Goal: Check status: Check status

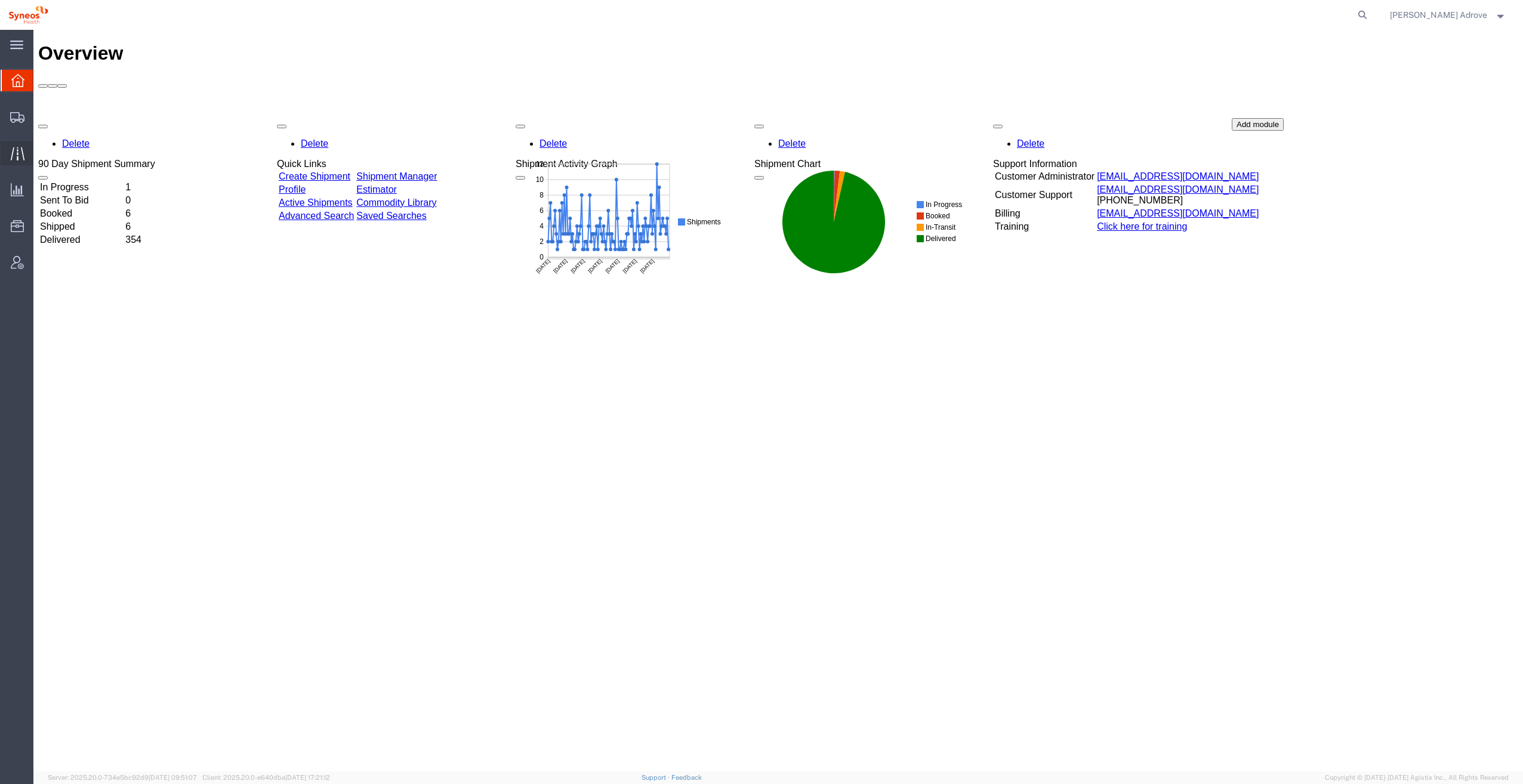
click at [15, 151] on icon at bounding box center [18, 154] width 14 height 14
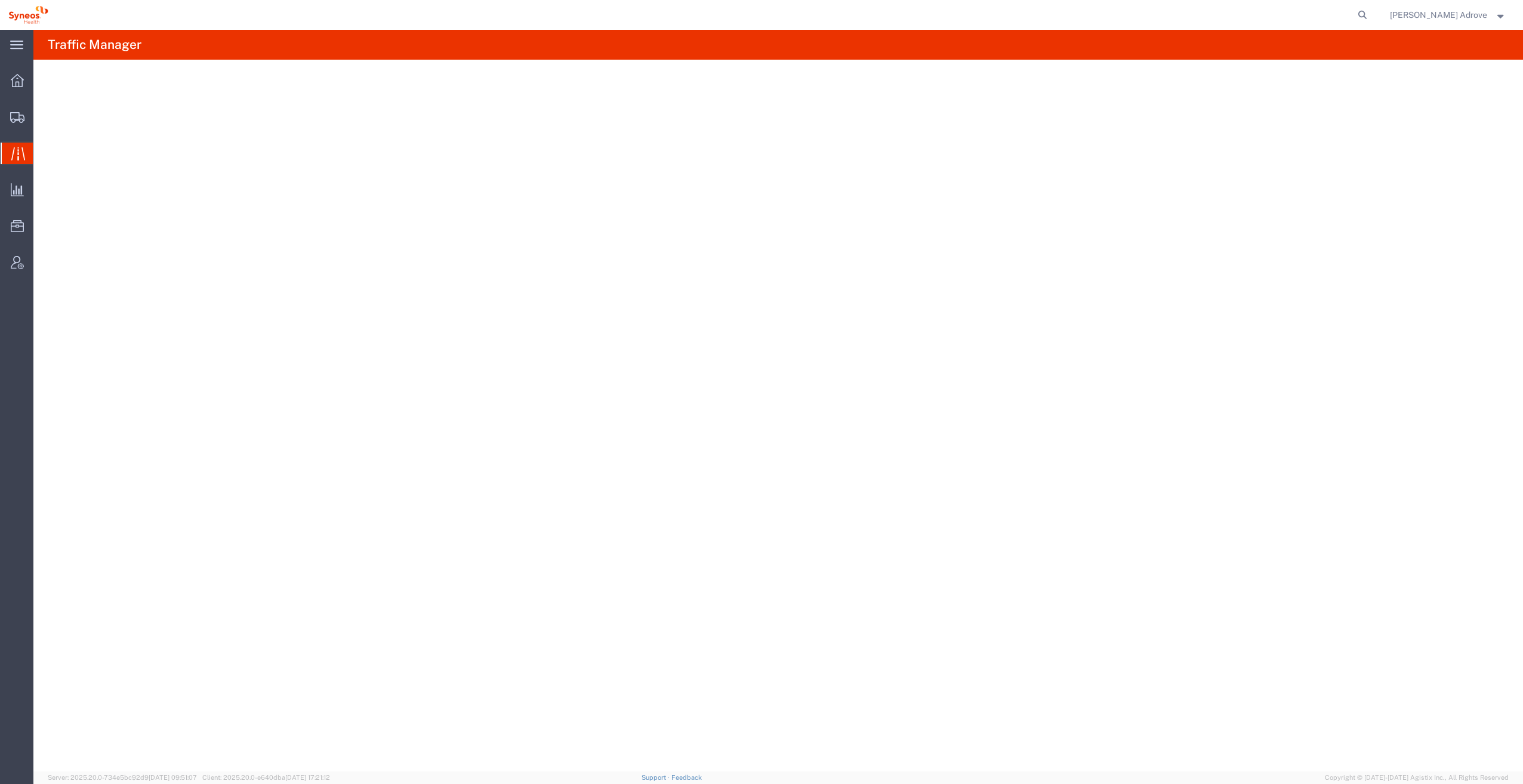
click at [43, 150] on span "Traffic" at bounding box center [38, 153] width 10 height 24
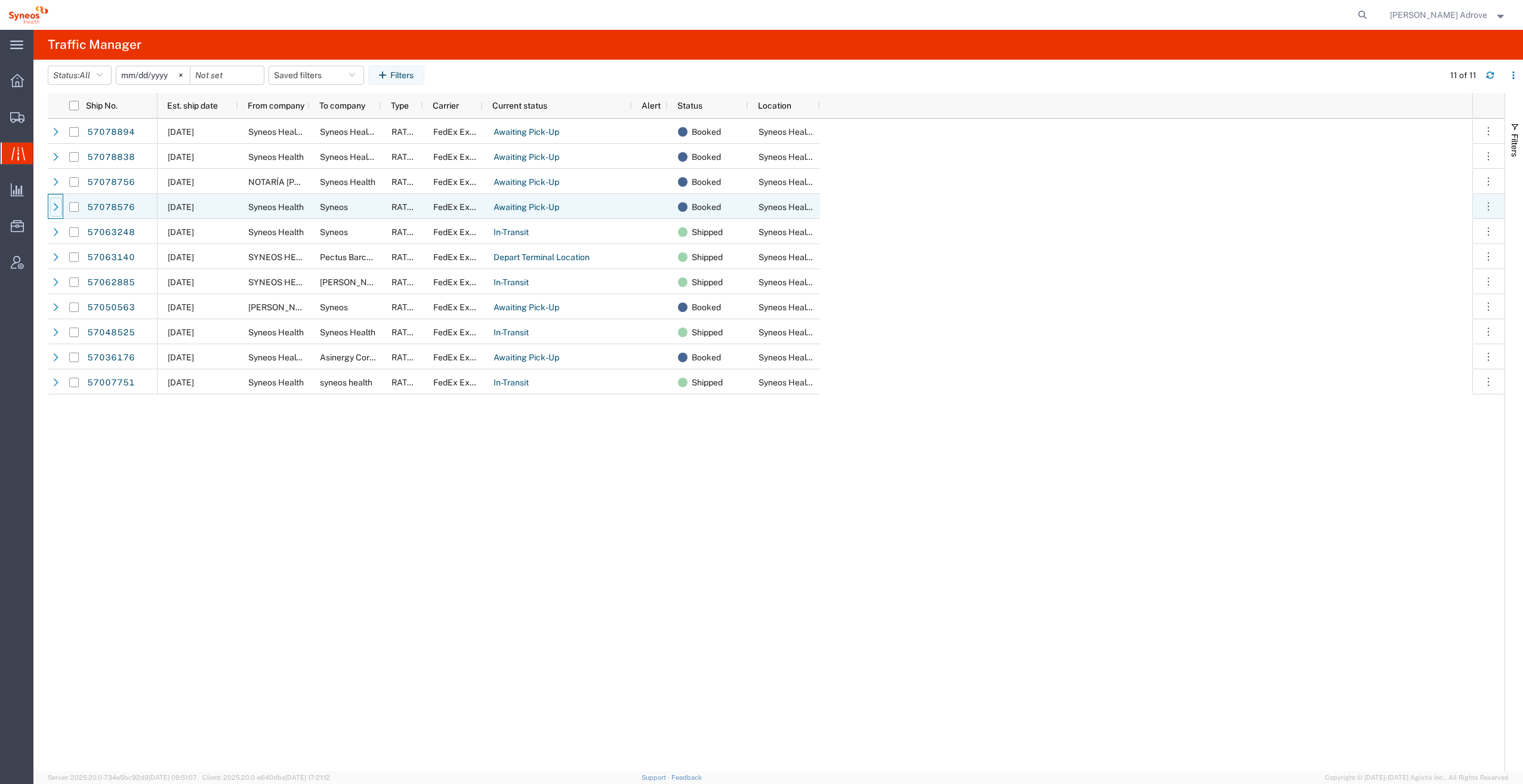
click at [58, 206] on icon at bounding box center [56, 206] width 8 height 8
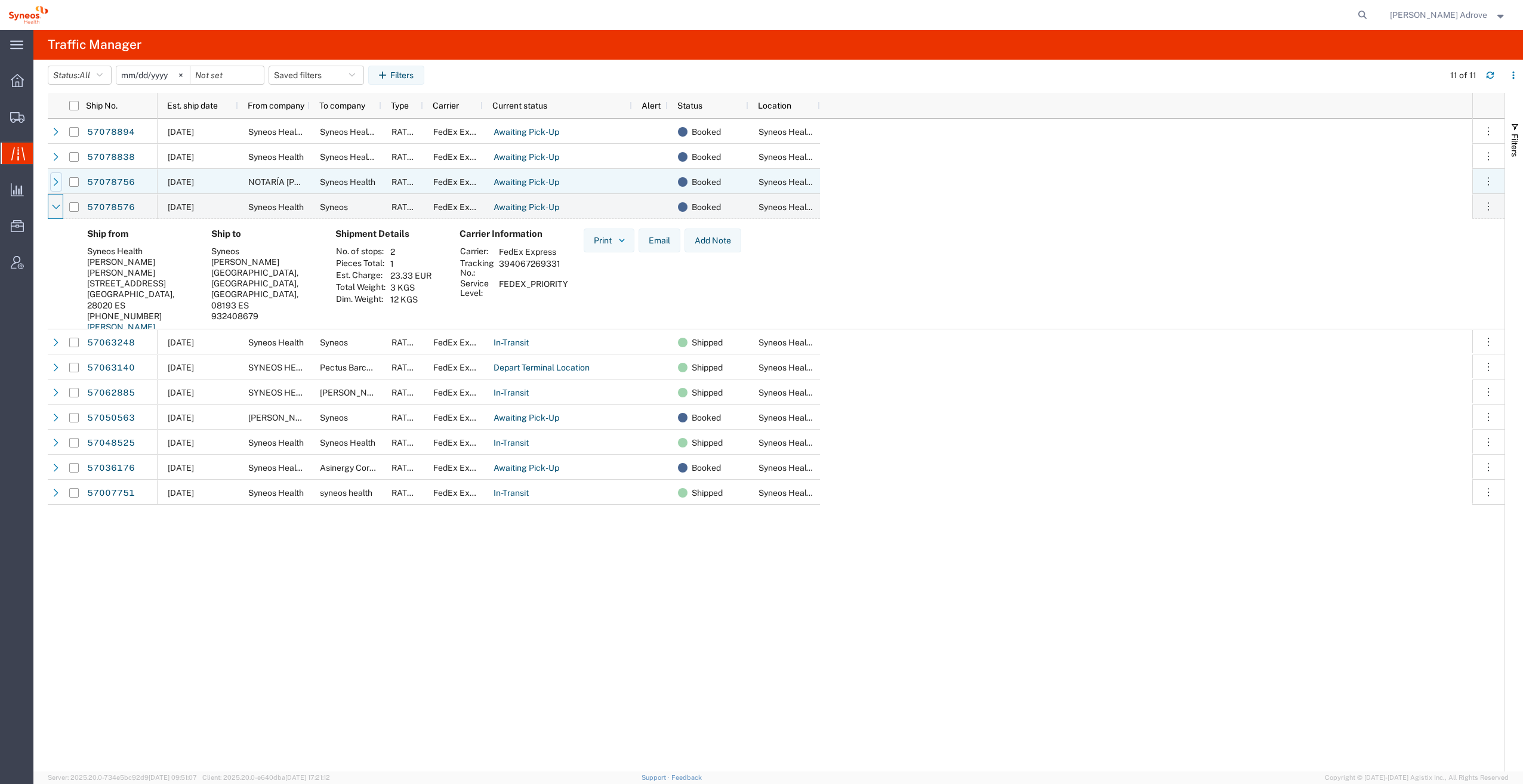
click at [53, 182] on icon at bounding box center [56, 182] width 8 height 8
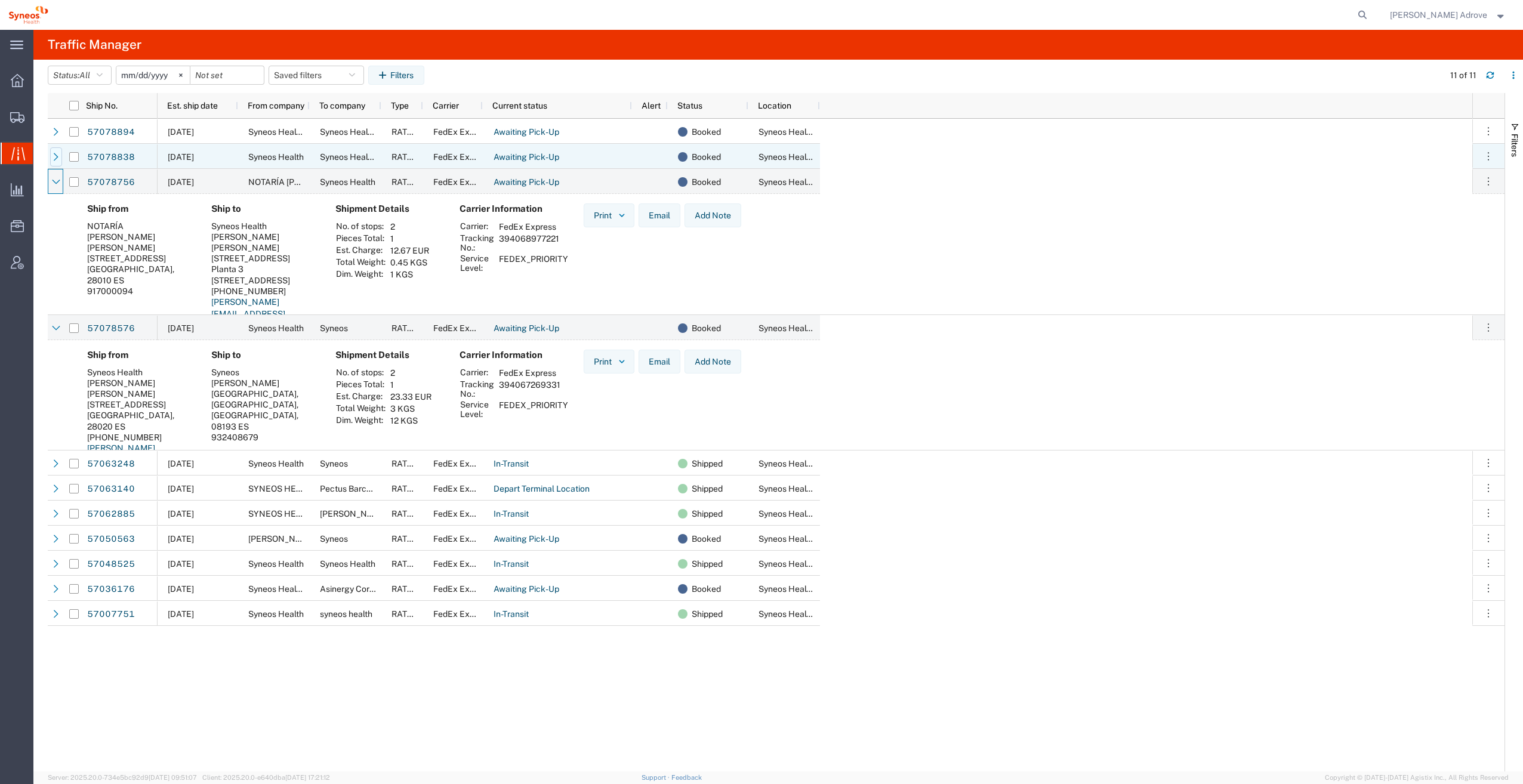
click at [55, 155] on icon at bounding box center [56, 156] width 8 height 8
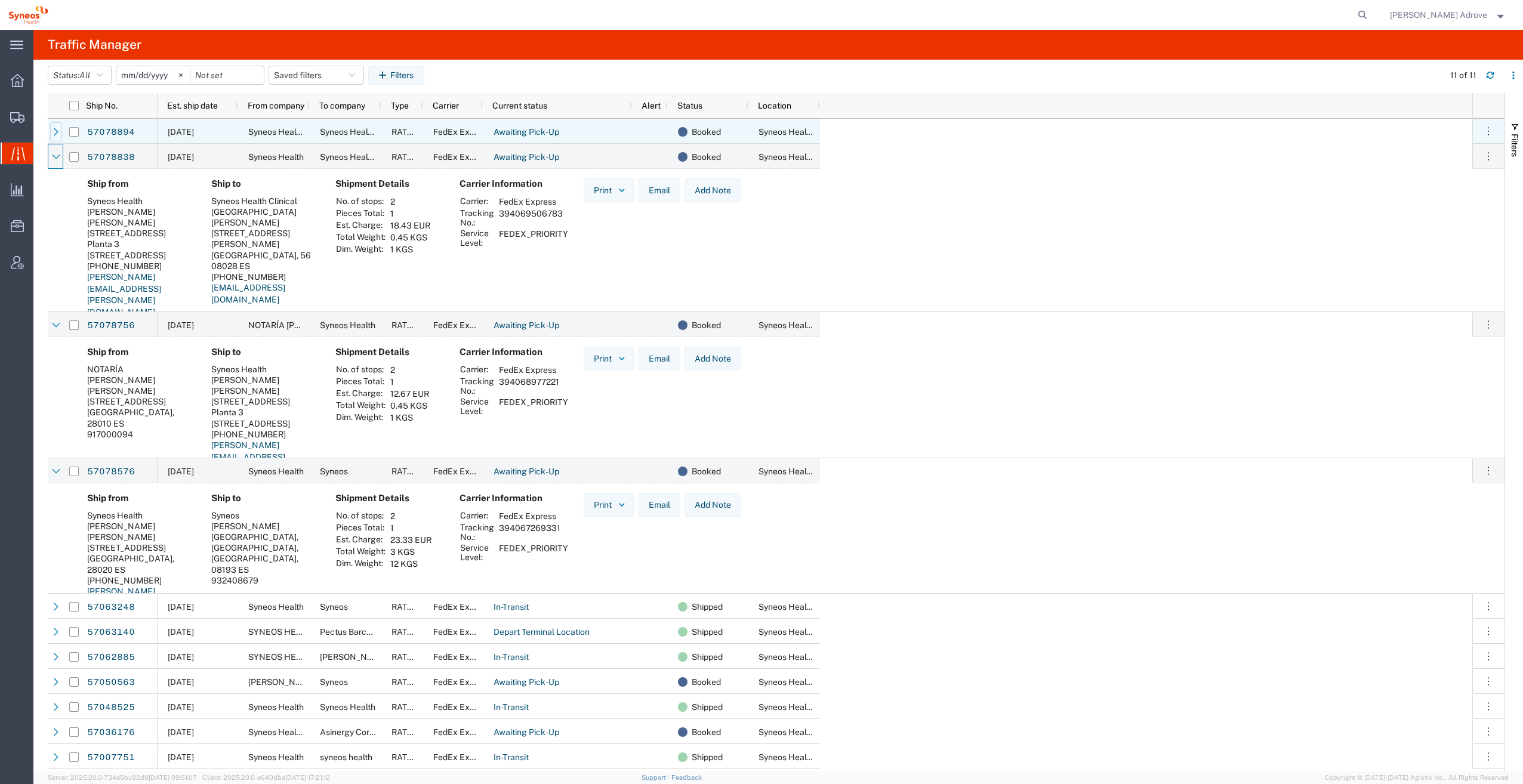
click at [50, 131] on div at bounding box center [56, 132] width 12 height 19
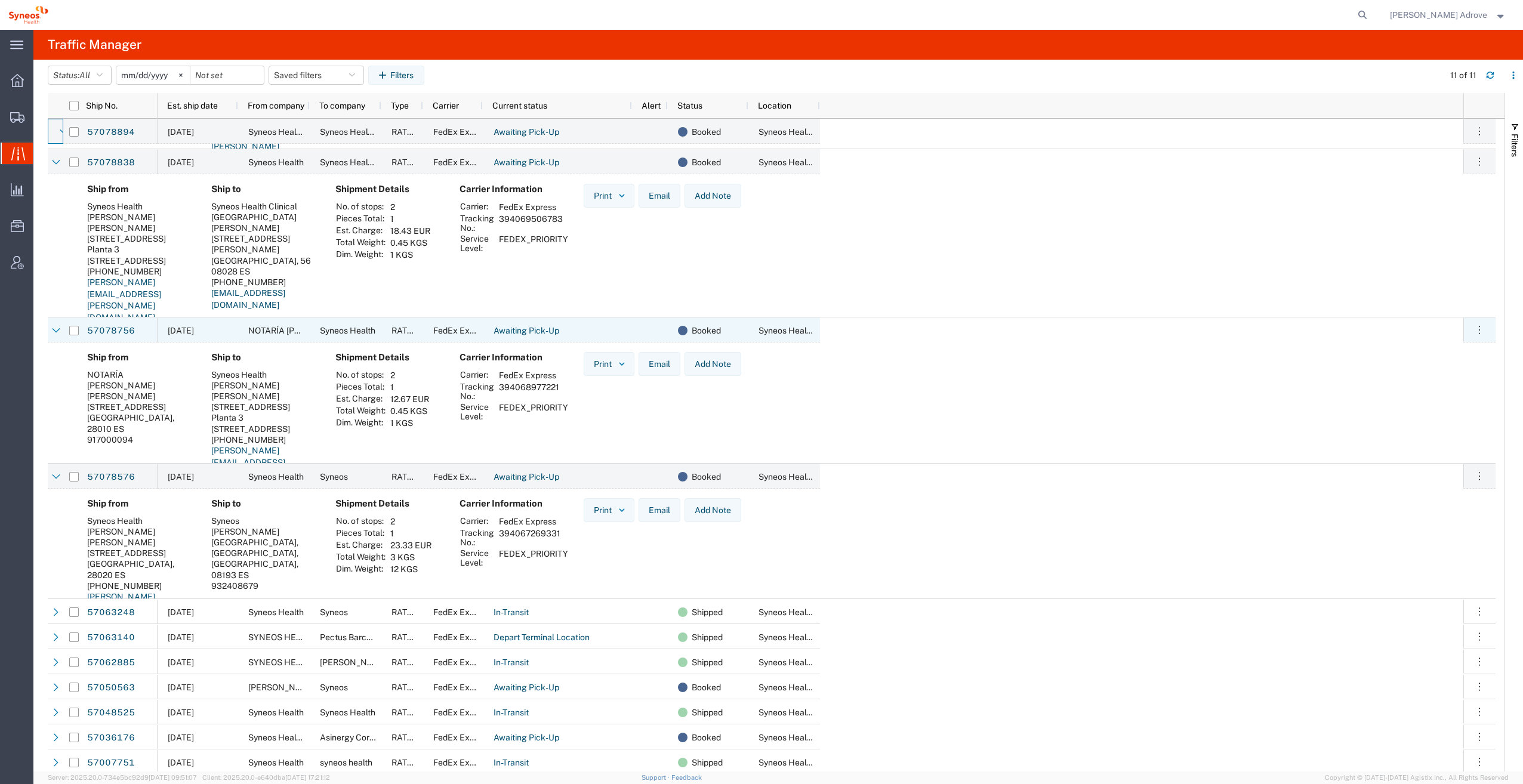
scroll to position [130, 0]
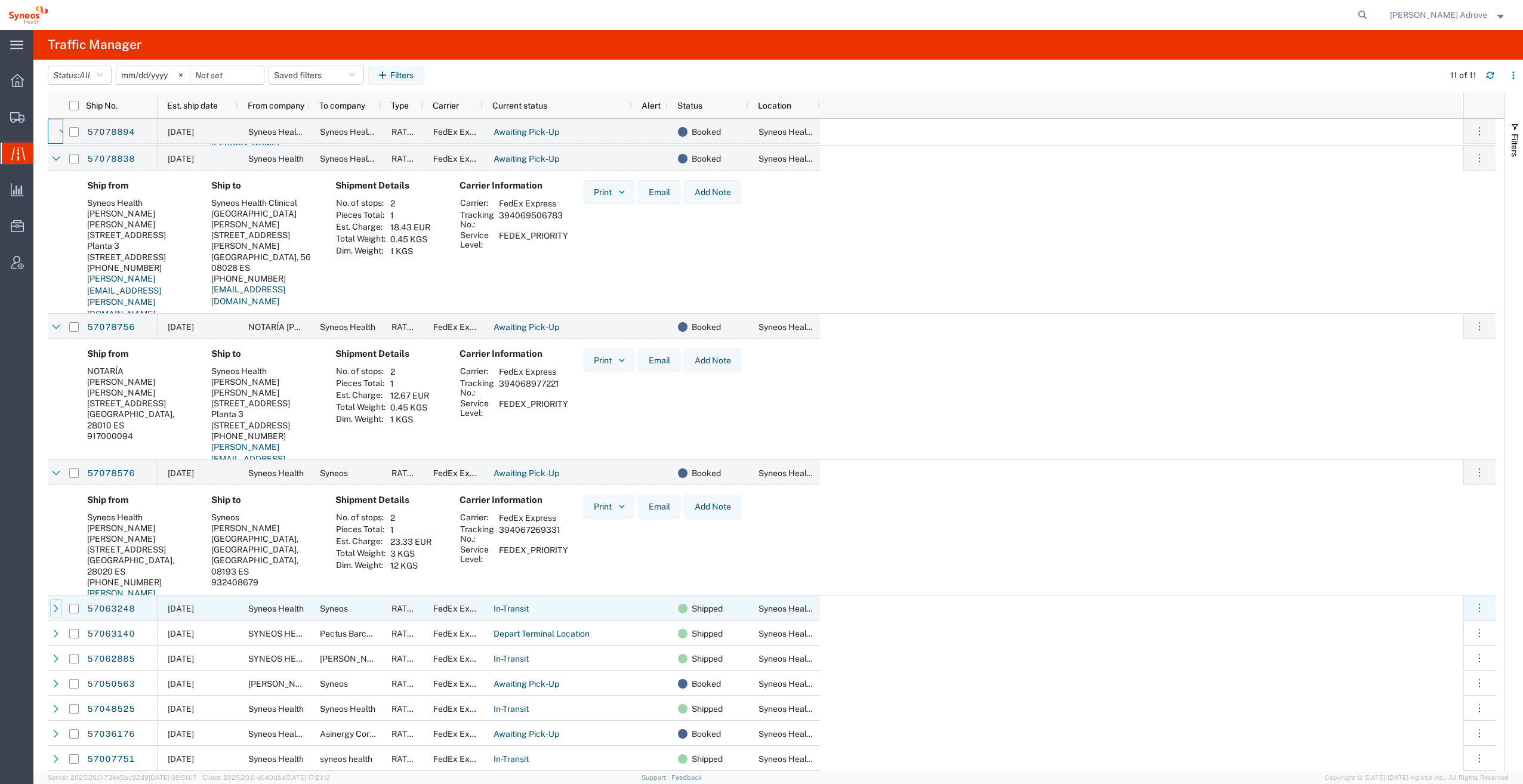
click at [53, 609] on icon at bounding box center [56, 608] width 8 height 8
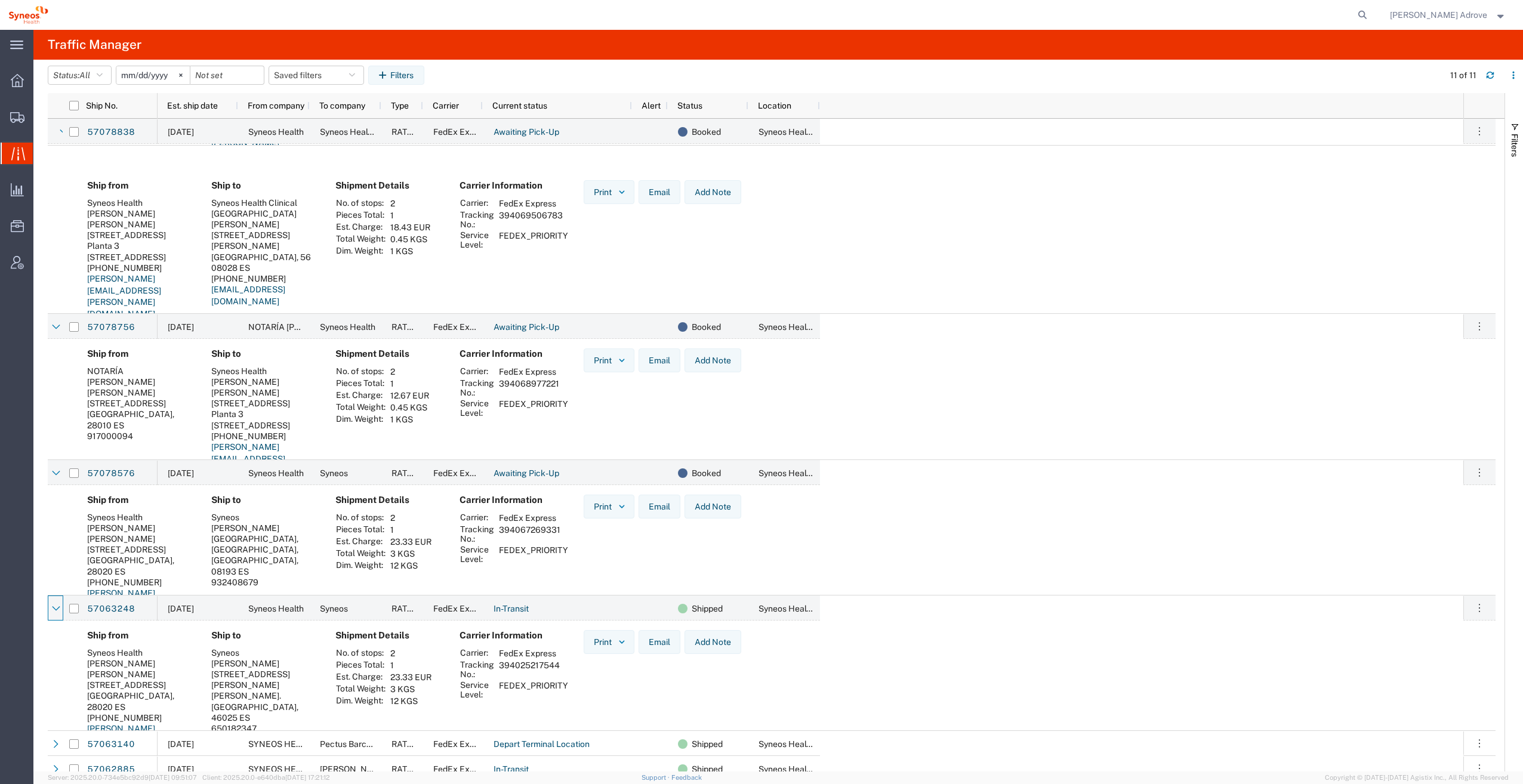
scroll to position [240, 0]
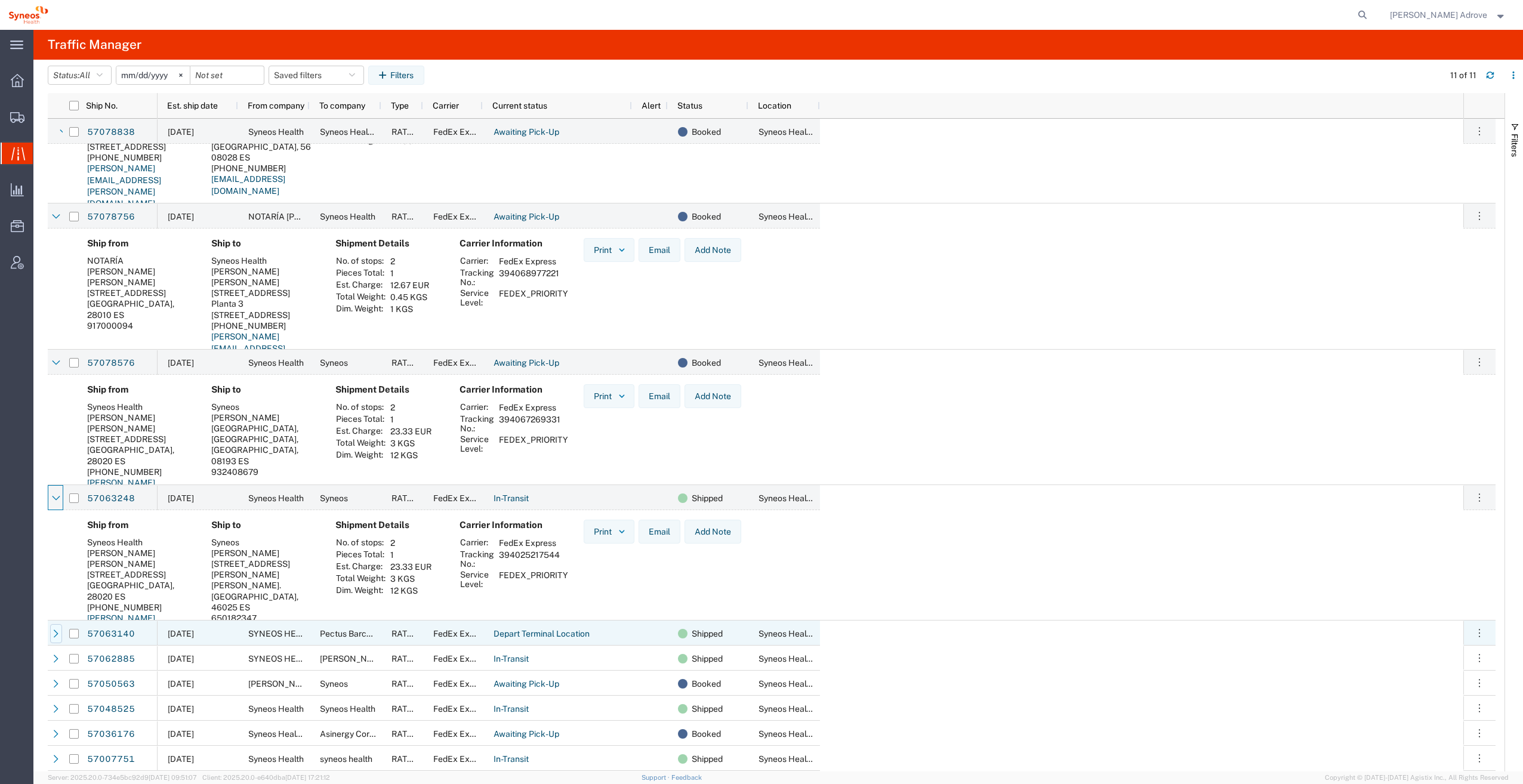
click at [52, 635] on icon at bounding box center [56, 633] width 8 height 8
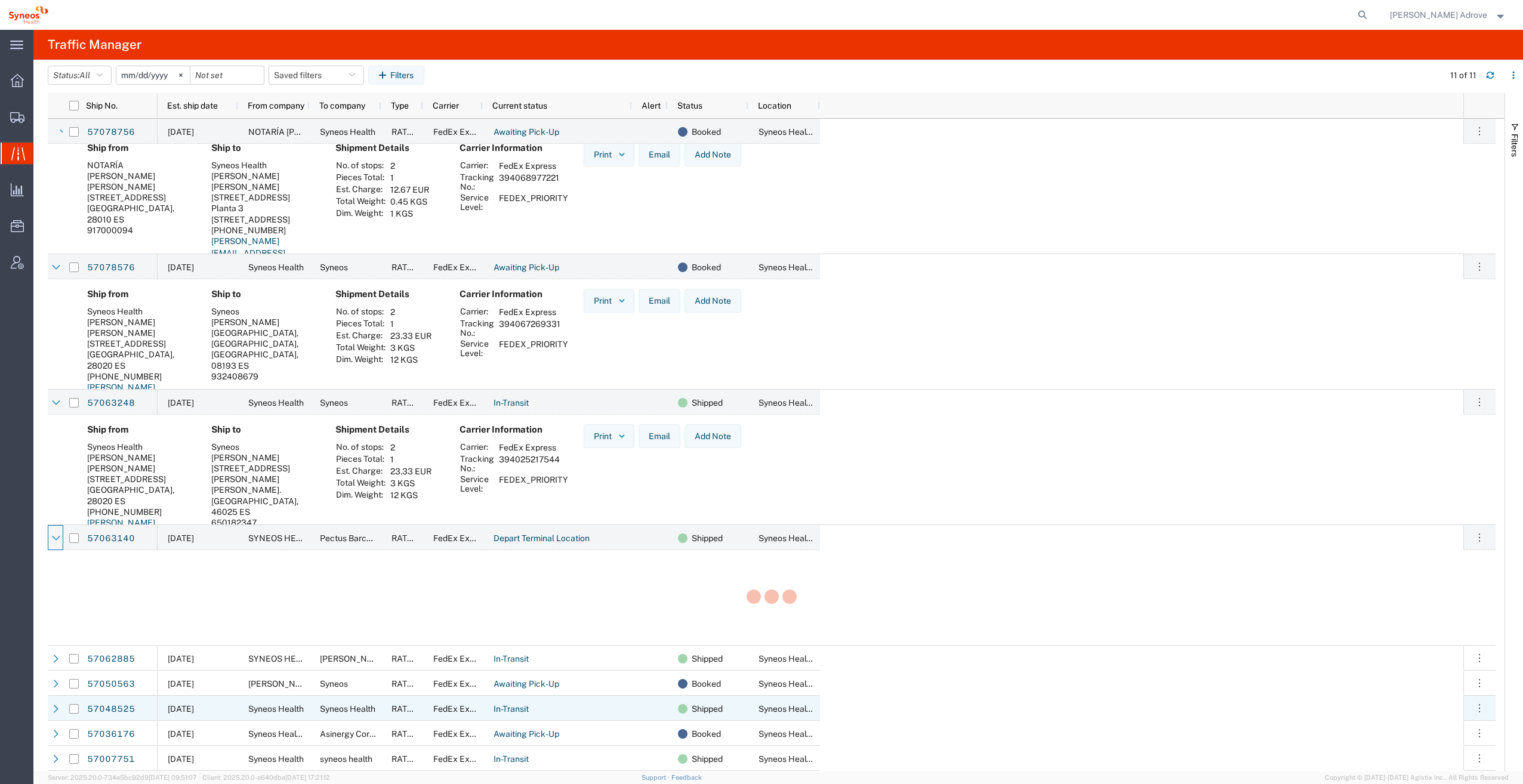
scroll to position [336, 0]
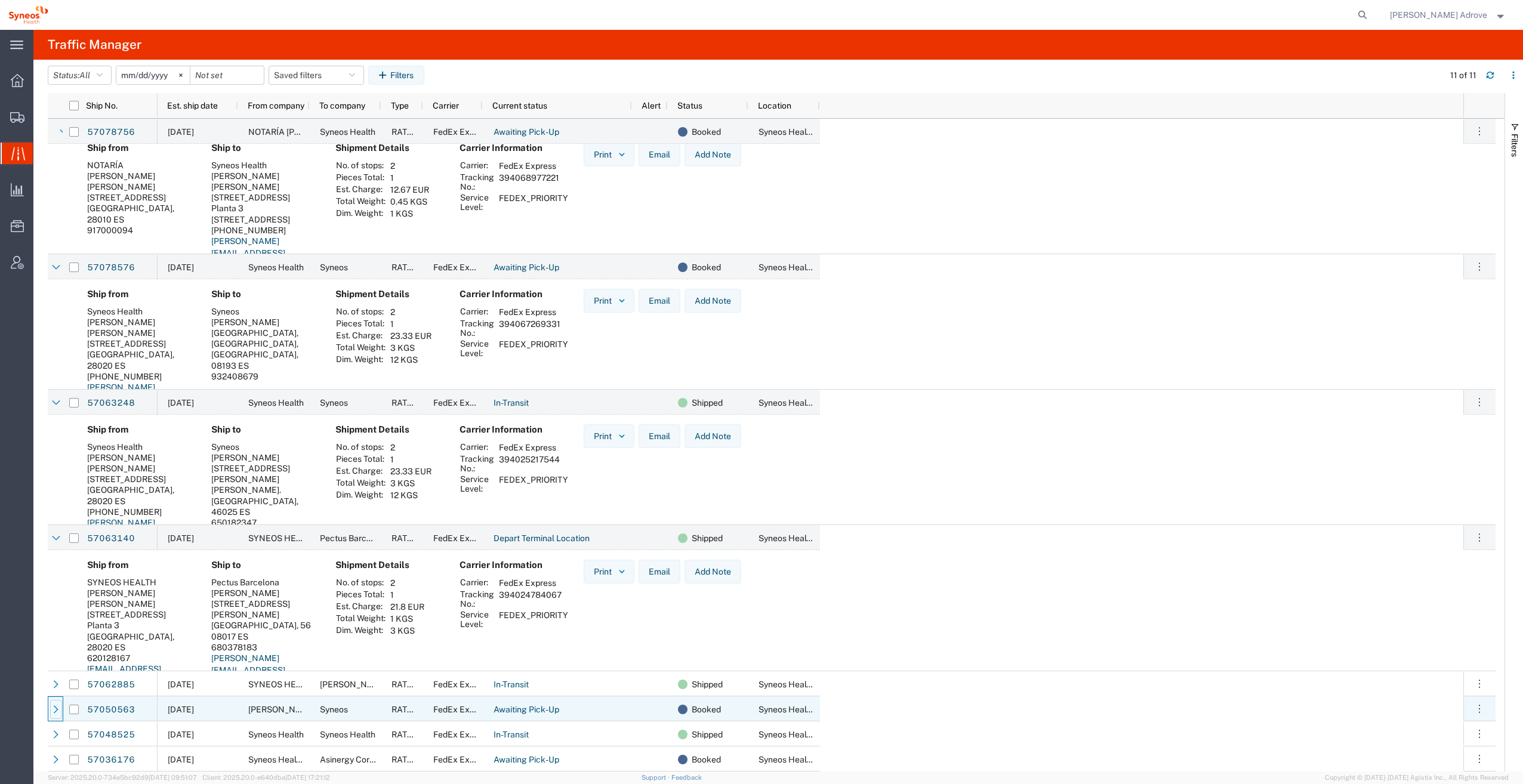
click at [55, 707] on icon at bounding box center [56, 709] width 5 height 8
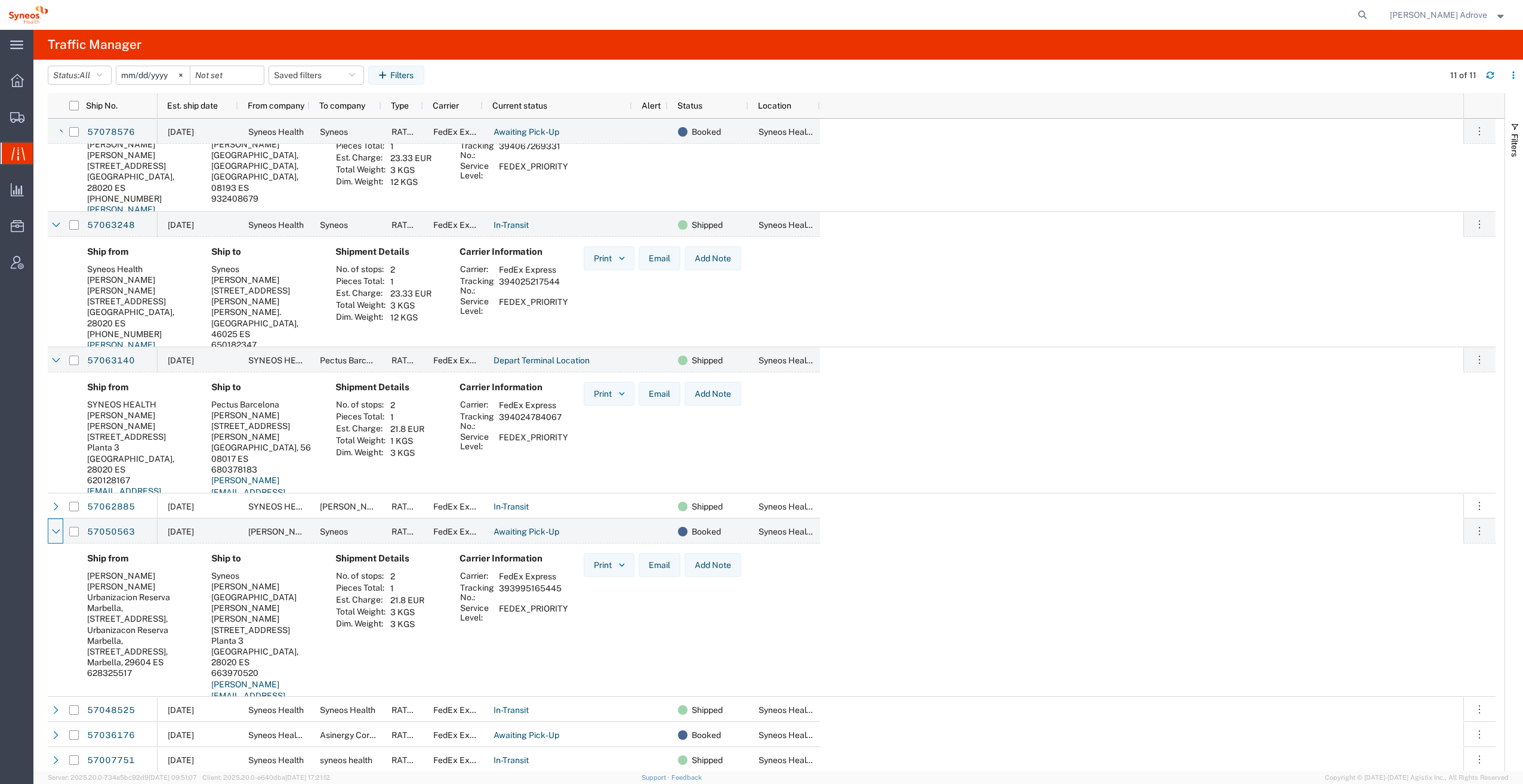
scroll to position [515, 0]
drag, startPoint x: 561, startPoint y: 586, endPoint x: 501, endPoint y: 588, distance: 60.0
click at [501, 588] on td "393995165445" at bounding box center [533, 591] width 78 height 20
drag, startPoint x: 501, startPoint y: 588, endPoint x: 508, endPoint y: 586, distance: 7.3
copy td "393995165445"
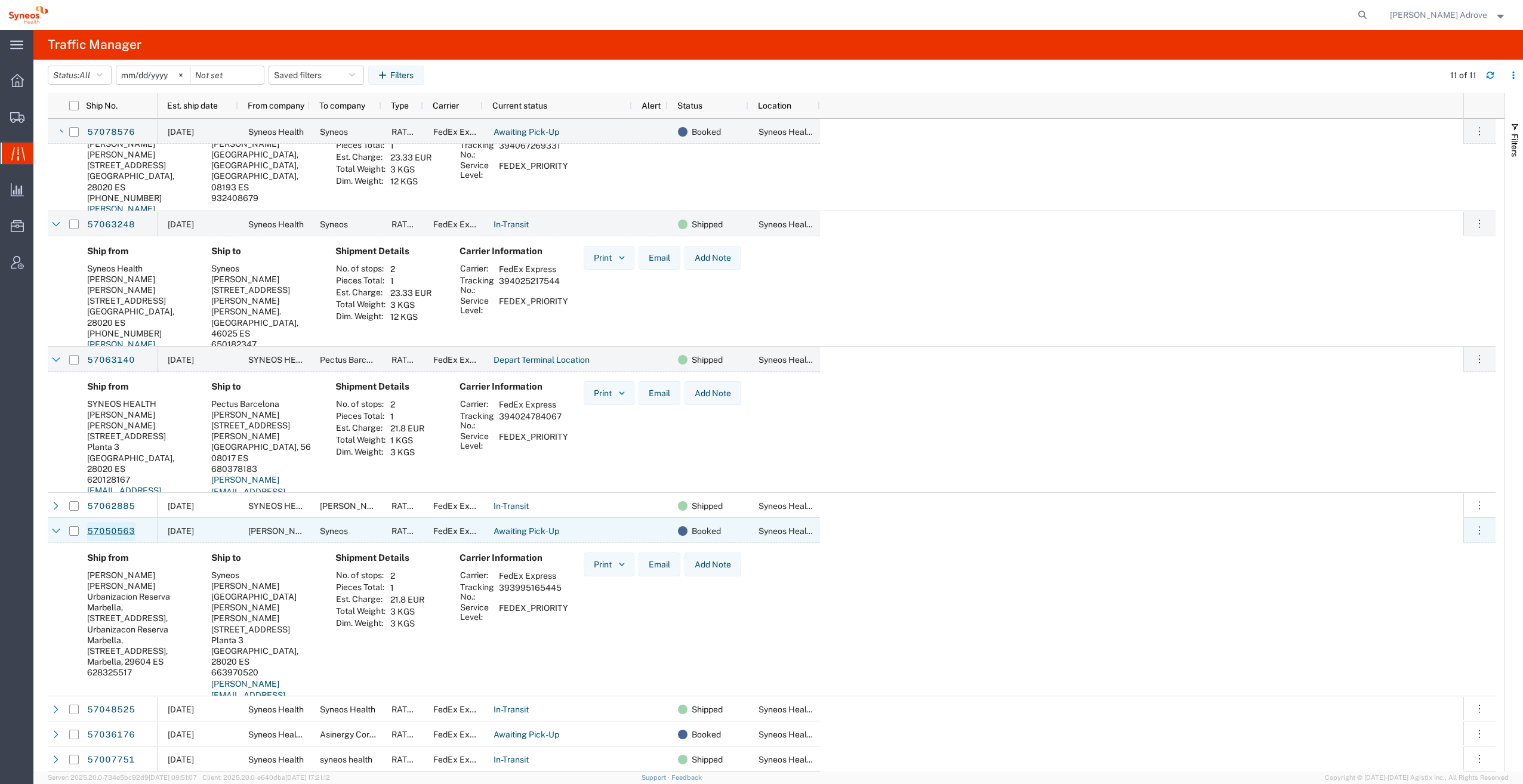
click at [107, 530] on link "57050563" at bounding box center [111, 531] width 49 height 19
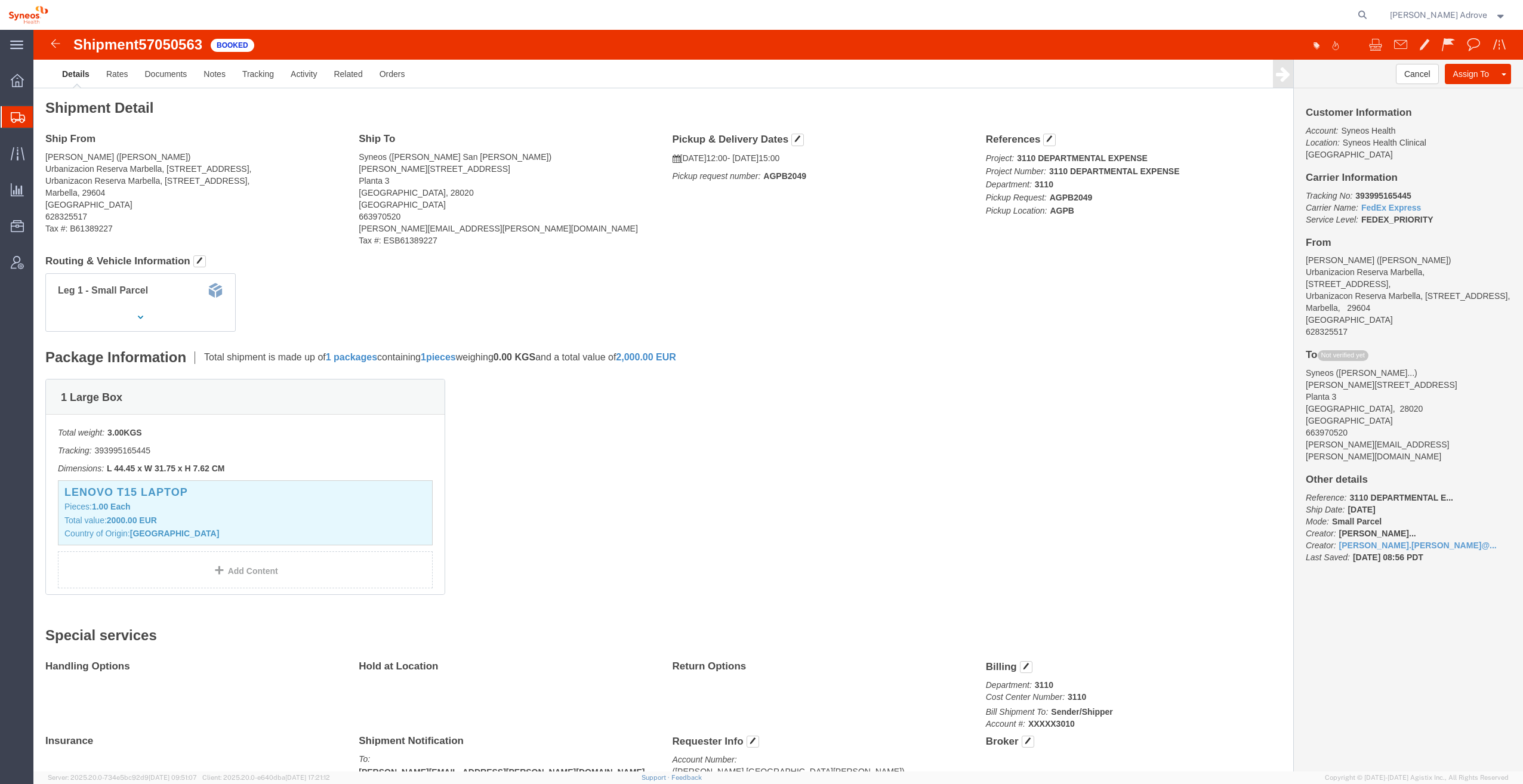
click address "[PERSON_NAME] ([PERSON_NAME]) [GEOGRAPHIC_DATA], [STREET_ADDRESS] 628325517"
drag, startPoint x: 1315, startPoint y: 152, endPoint x: 1392, endPoint y: 156, distance: 77.1
click p "Tracking No: 393995165445 Carrier Name: FedEx Express FedEx Express Service Lev…"
drag, startPoint x: 1388, startPoint y: 156, endPoint x: 1349, endPoint y: 154, distance: 39.1
copy b "393995165445"
